Goal: Task Accomplishment & Management: Manage account settings

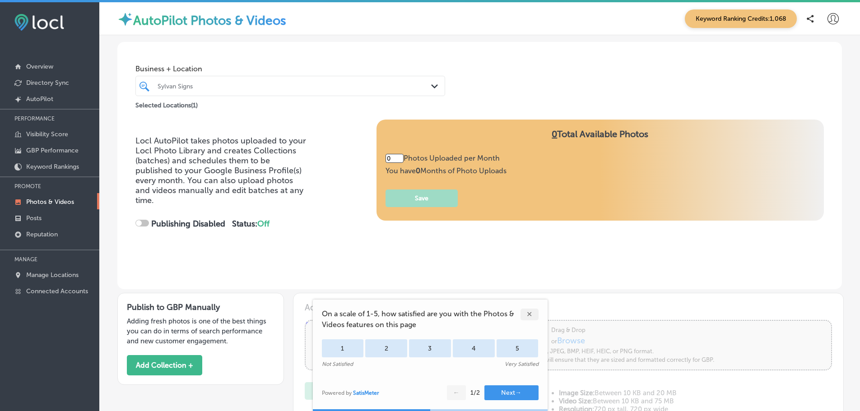
type input "4"
checkbox input "true"
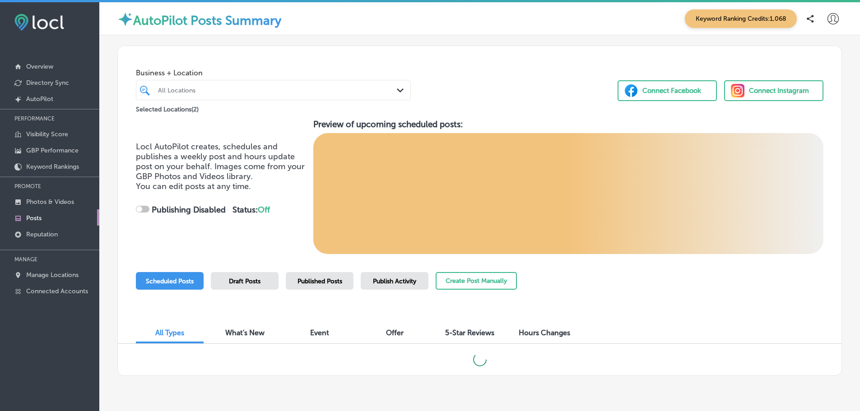
checkbox input "true"
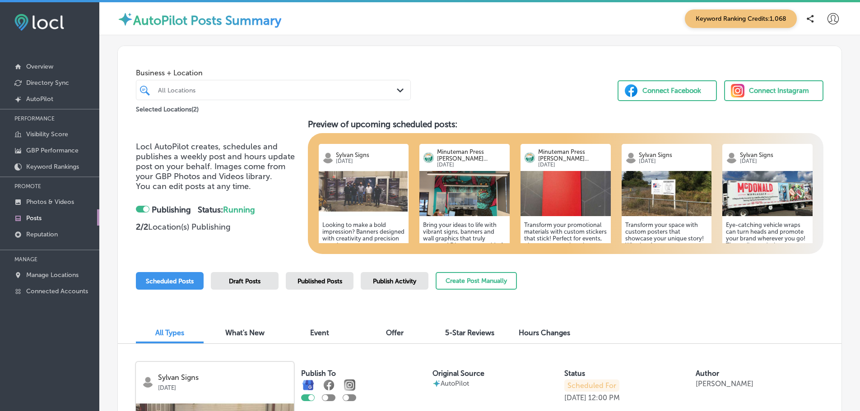
click at [459, 203] on img at bounding box center [464, 193] width 90 height 45
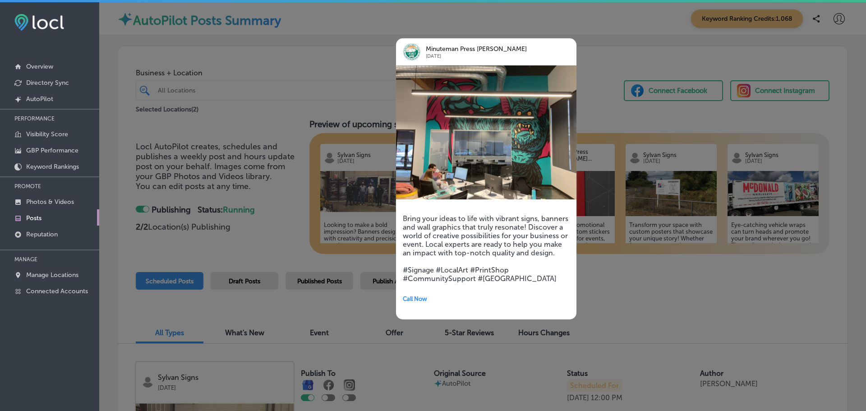
click at [335, 93] on div at bounding box center [433, 205] width 866 height 411
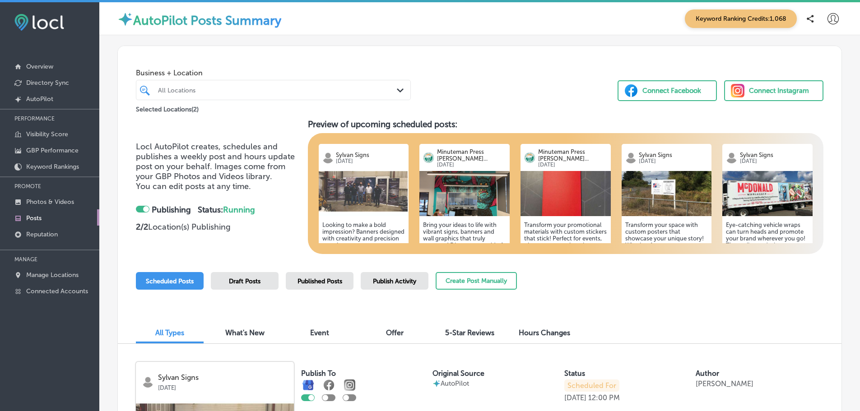
click at [357, 171] on img at bounding box center [364, 193] width 90 height 45
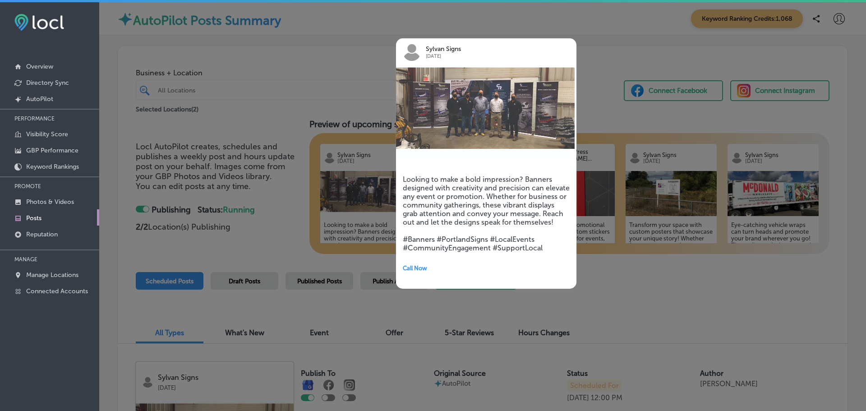
click at [605, 45] on div at bounding box center [433, 205] width 866 height 411
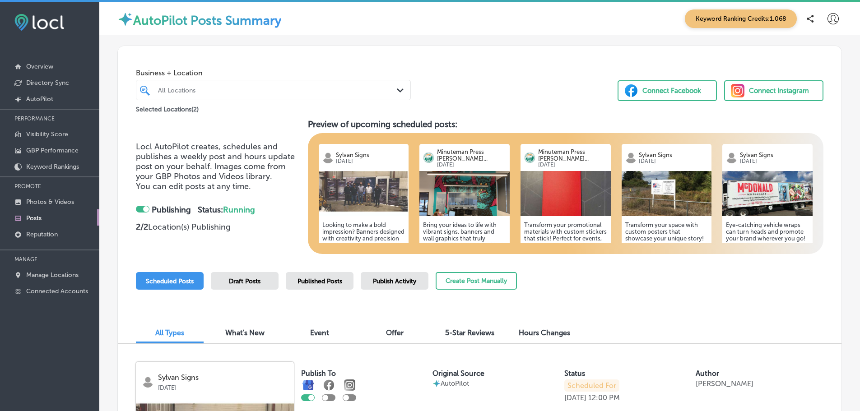
click at [564, 187] on img at bounding box center [565, 193] width 90 height 45
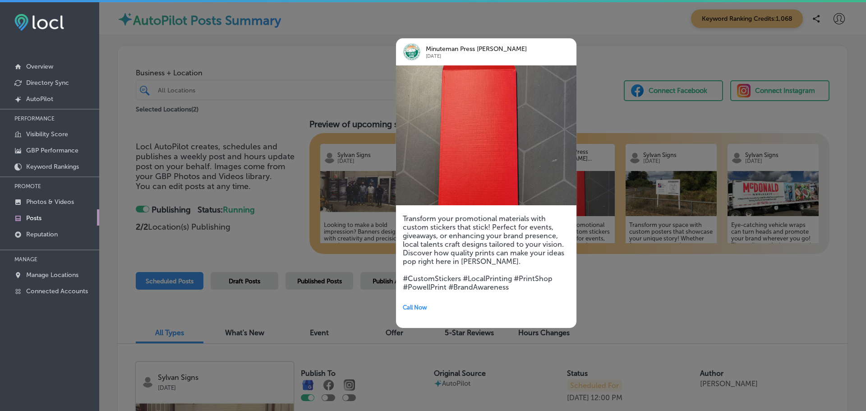
click at [621, 57] on div at bounding box center [433, 205] width 866 height 411
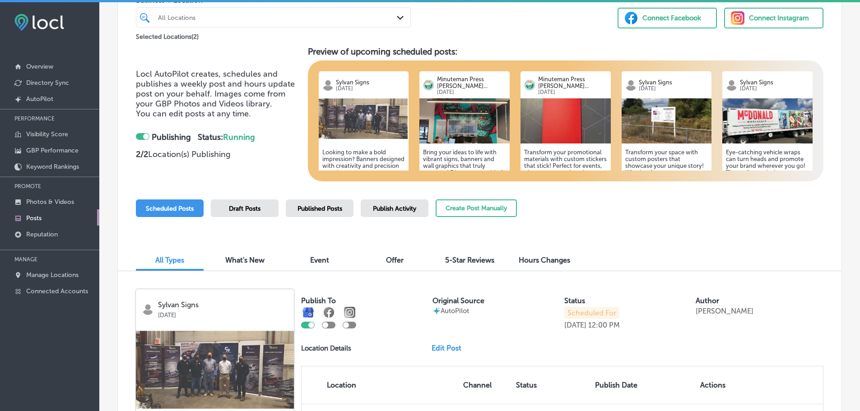
scroll to position [69, 0]
